Goal: Use online tool/utility: Utilize a website feature to perform a specific function

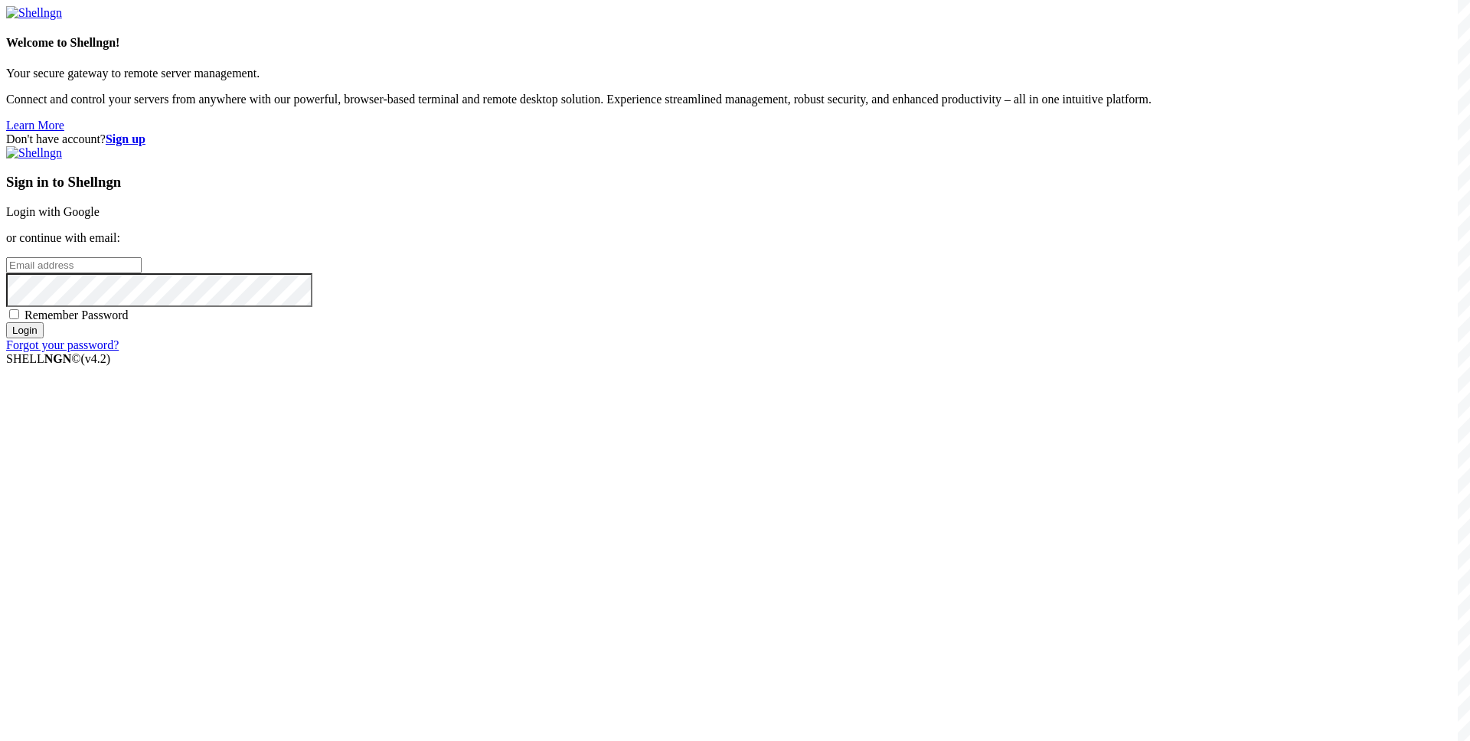
type input "s"
type input "[EMAIL_ADDRESS][DOMAIN_NAME]"
click at [44, 338] on input "Login" at bounding box center [25, 330] width 38 height 16
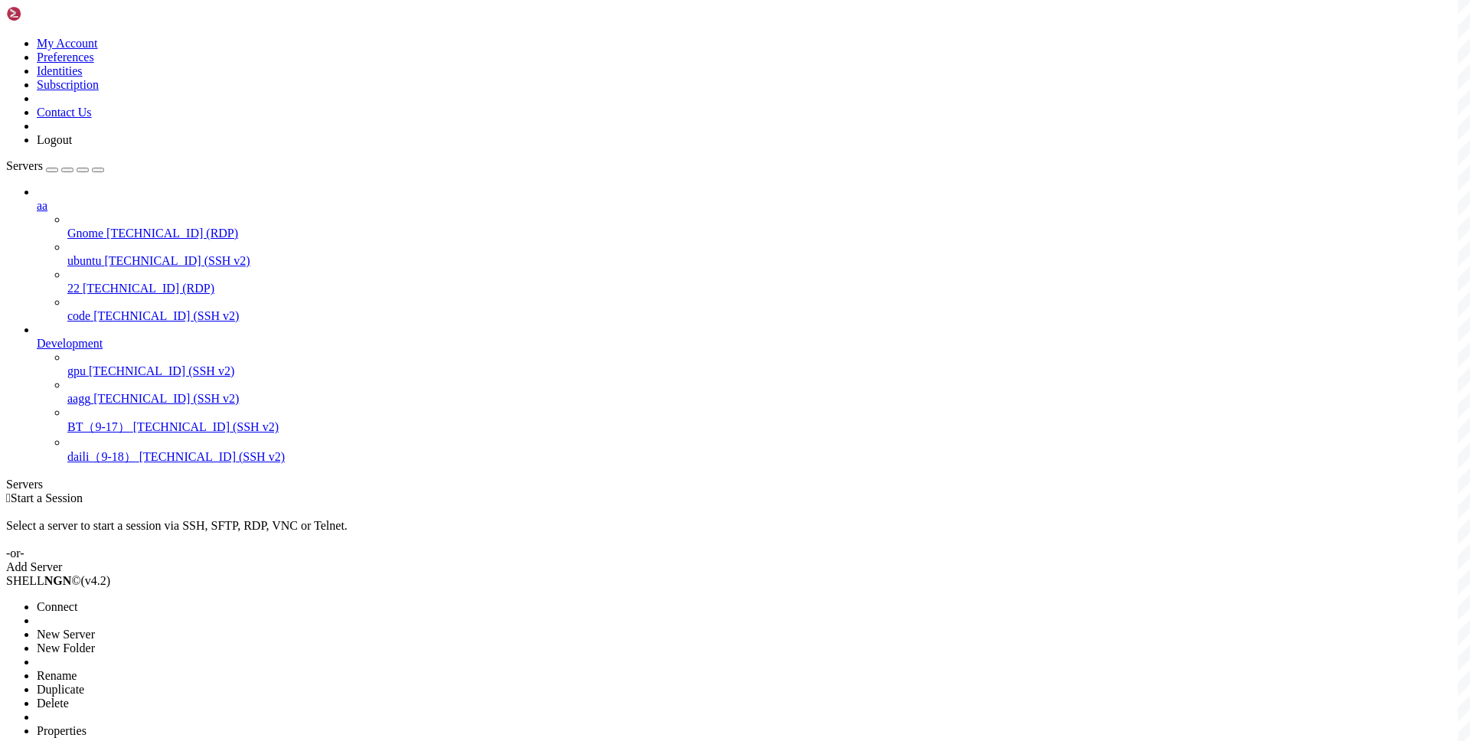
click at [462, 119] on div at bounding box center [735, 370] width 1470 height 741
click at [77, 600] on span "Connect" at bounding box center [57, 606] width 41 height 13
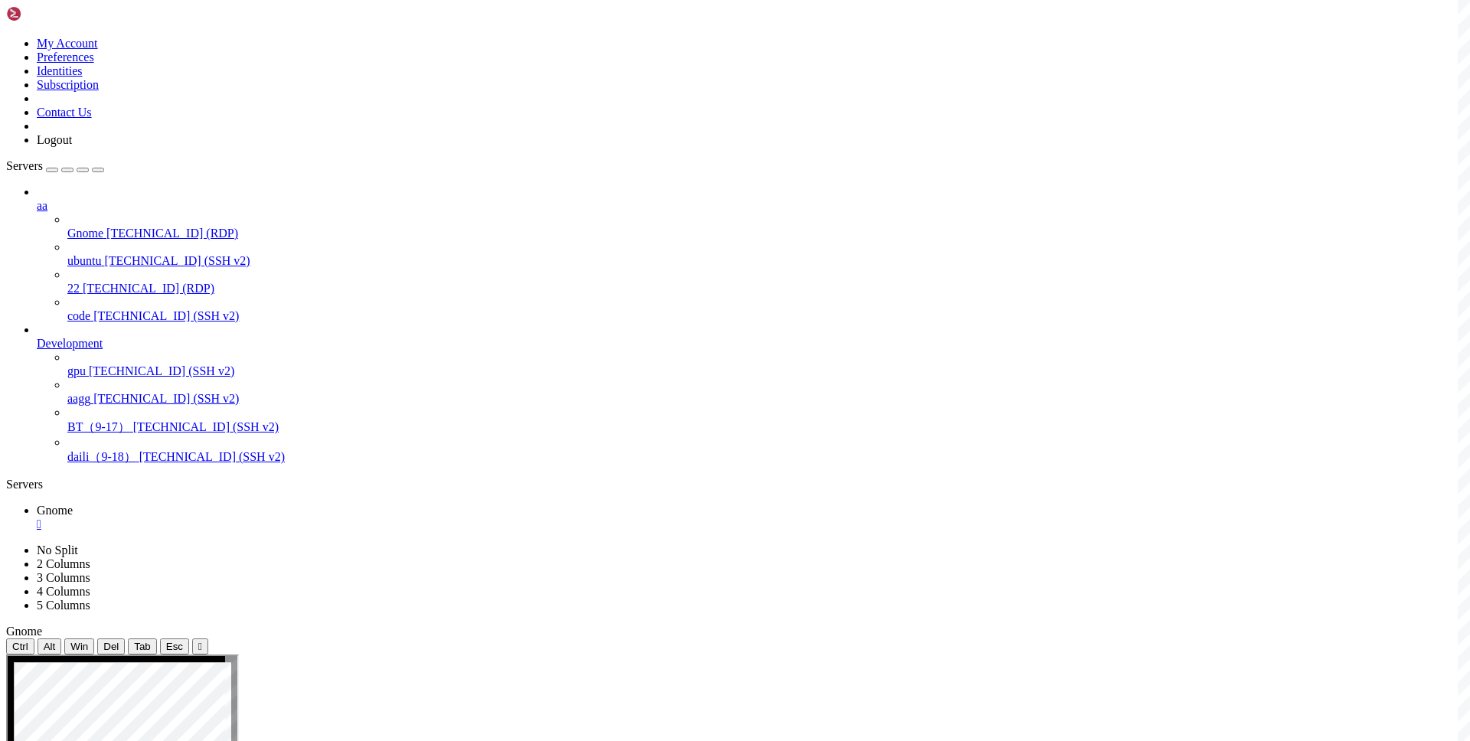
click at [268, 518] on div "" at bounding box center [750, 525] width 1427 height 14
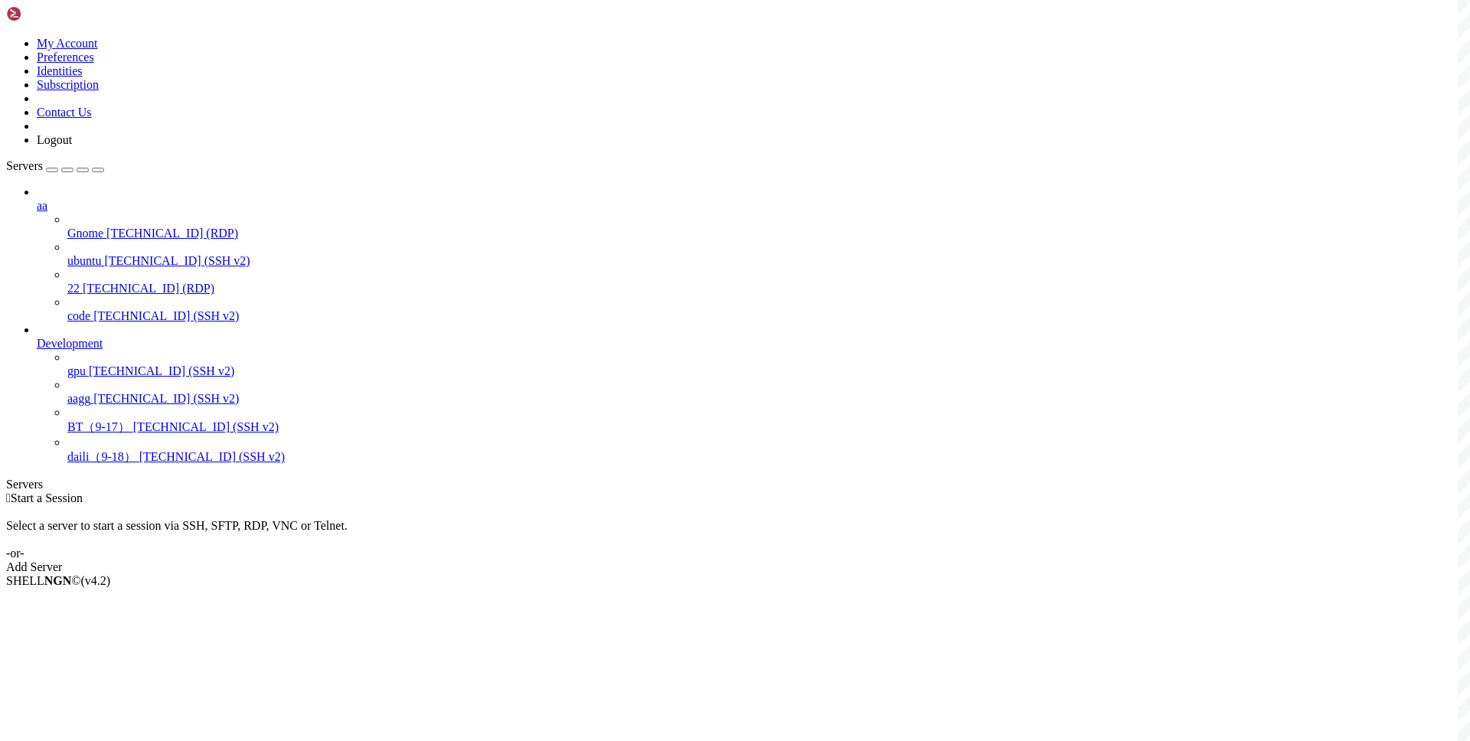
click at [643, 492] on div " Start a Session Select a server to start a session via SSH, SFTP, RDP, VNC or…" at bounding box center [735, 533] width 1458 height 83
